Goal: Find specific page/section: Find specific page/section

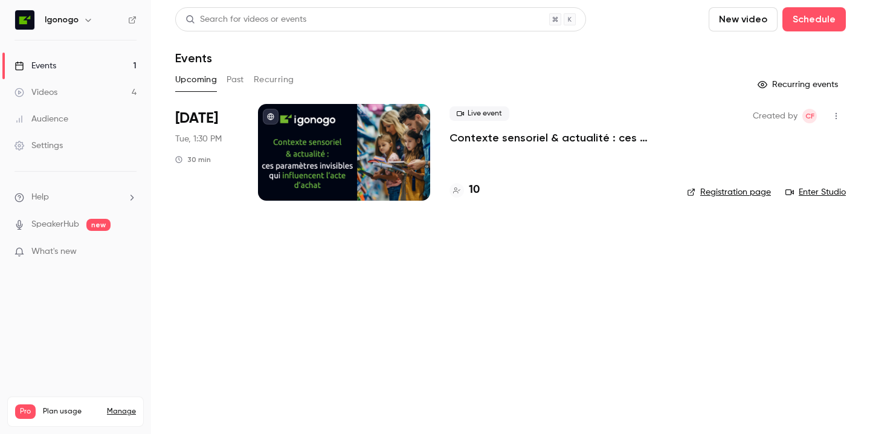
click at [836, 115] on icon "button" at bounding box center [836, 116] width 1 height 7
click at [483, 294] on div at bounding box center [435, 217] width 870 height 434
click at [514, 137] on p "Contexte sensoriel & actualité : ces paramètres invisibles qui influencent l’ac…" at bounding box center [559, 138] width 218 height 15
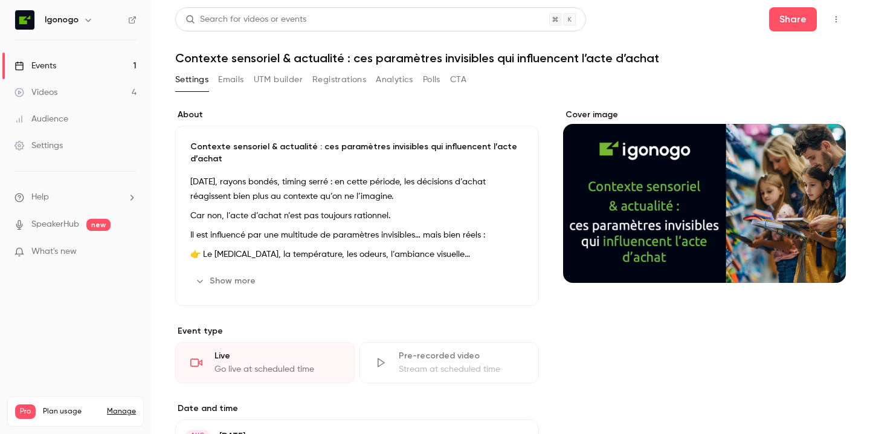
click at [279, 73] on button "UTM builder" at bounding box center [278, 79] width 49 height 19
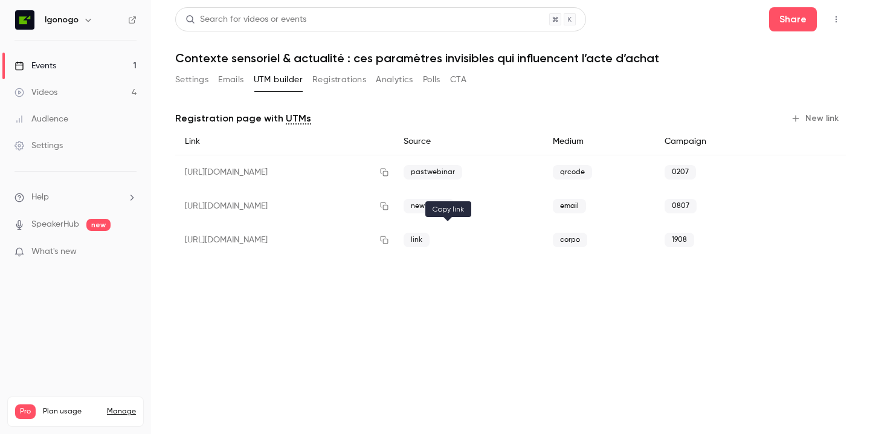
click at [389, 241] on icon "button" at bounding box center [384, 240] width 10 height 8
click at [39, 61] on div "Events" at bounding box center [36, 66] width 42 height 12
